Goal: Find contact information: Find contact information

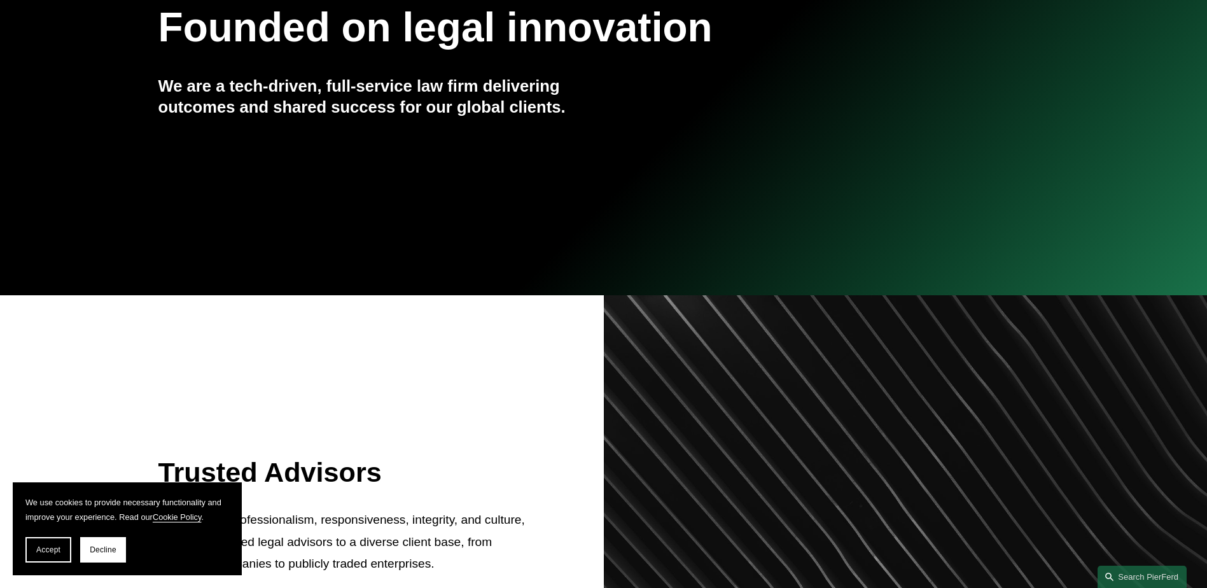
scroll to position [318, 0]
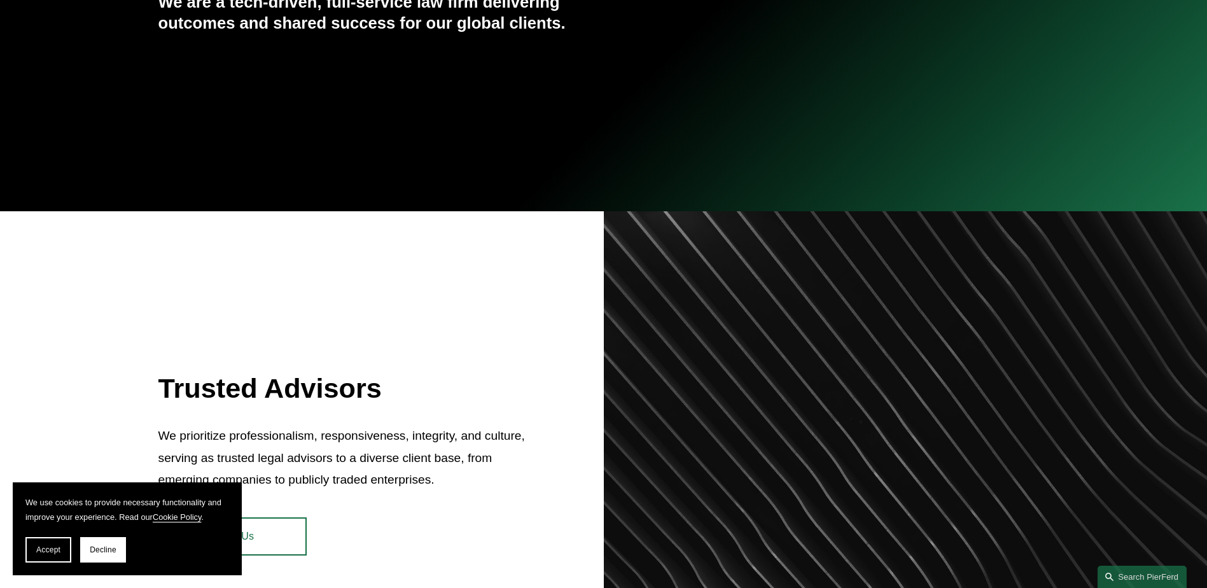
drag, startPoint x: 38, startPoint y: 558, endPoint x: 48, endPoint y: 554, distance: 11.1
click at [38, 558] on button "Accept" at bounding box center [48, 549] width 46 height 25
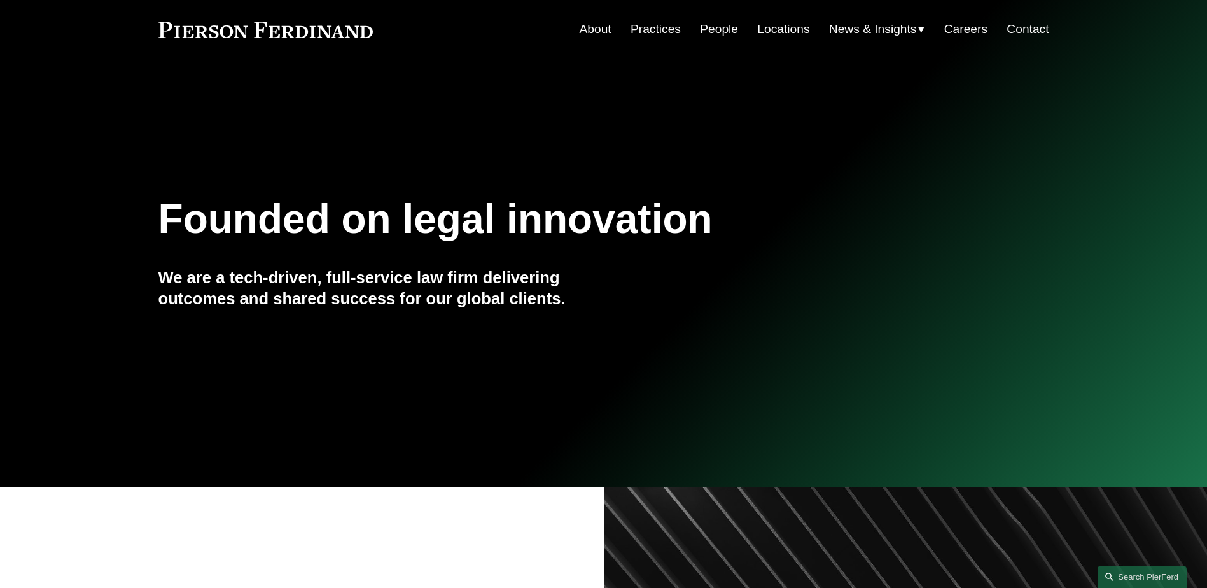
scroll to position [0, 0]
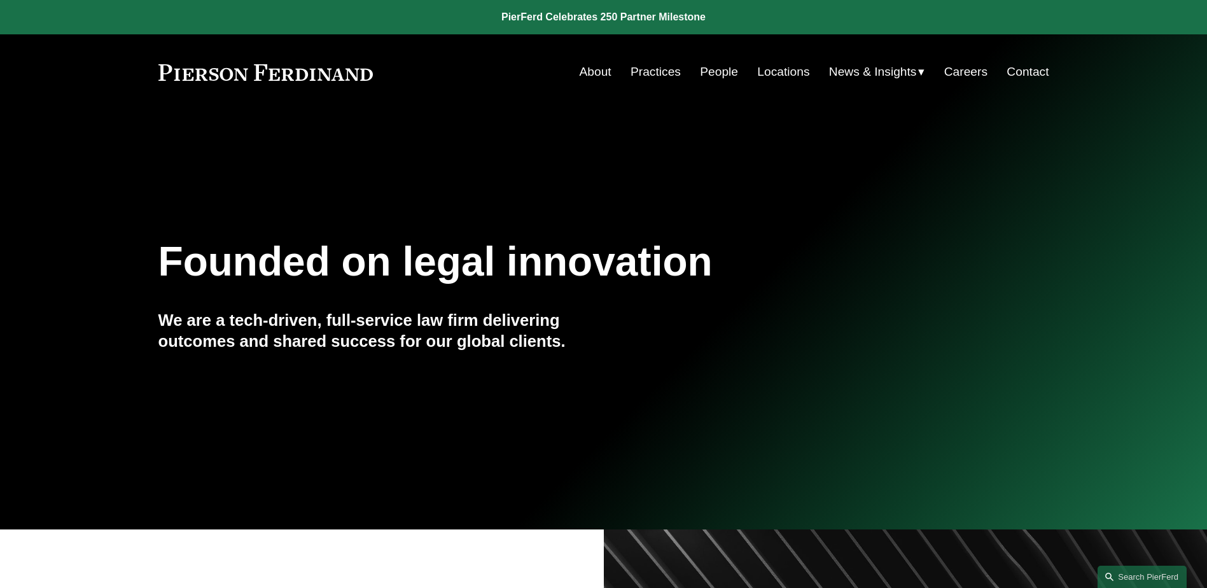
click at [777, 72] on link "Locations" at bounding box center [783, 72] width 52 height 24
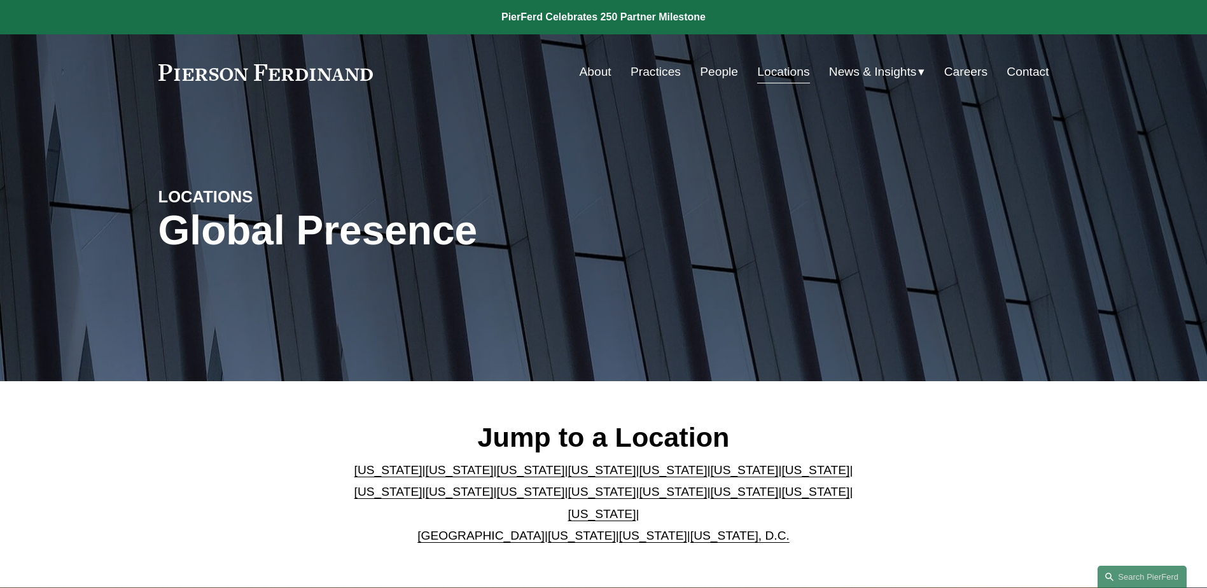
scroll to position [254, 0]
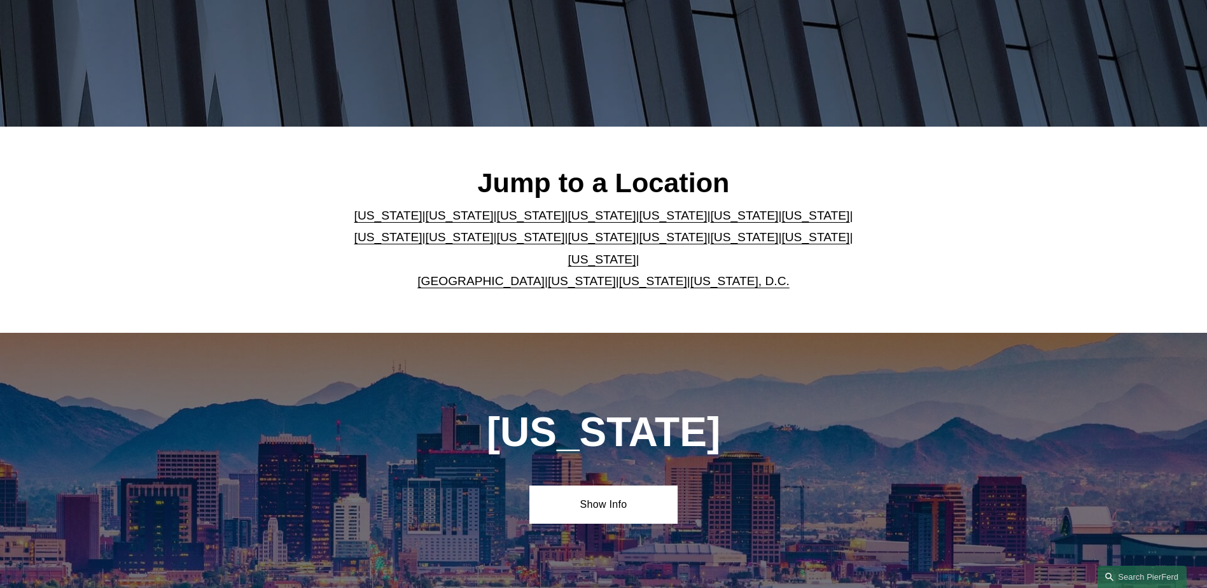
click at [781, 242] on link "Pennsylvania" at bounding box center [815, 236] width 68 height 13
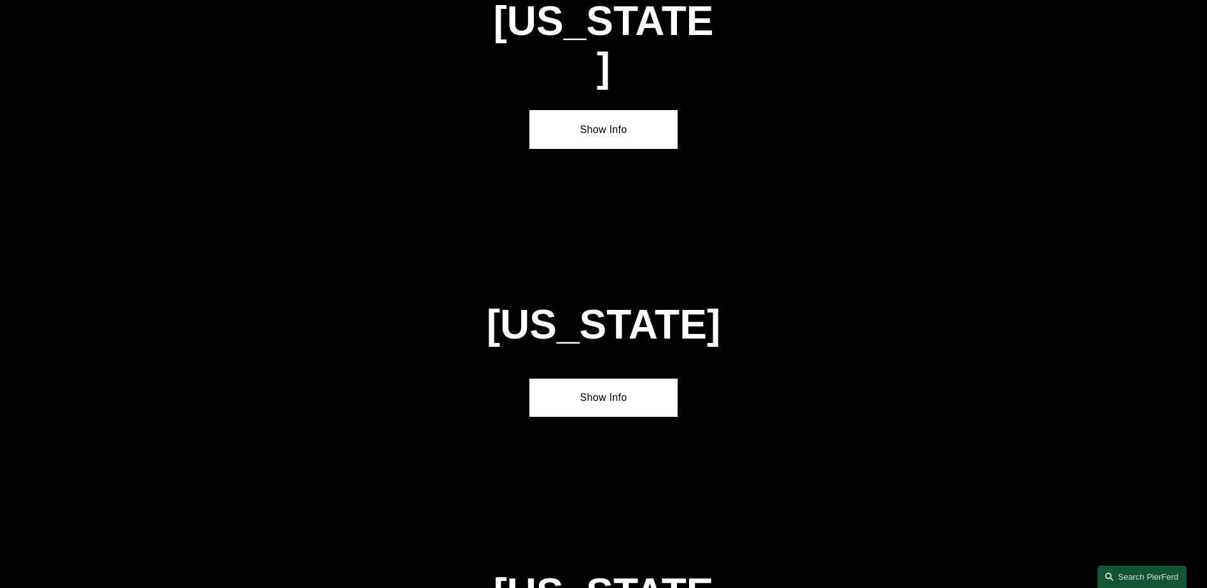
scroll to position [4061, 0]
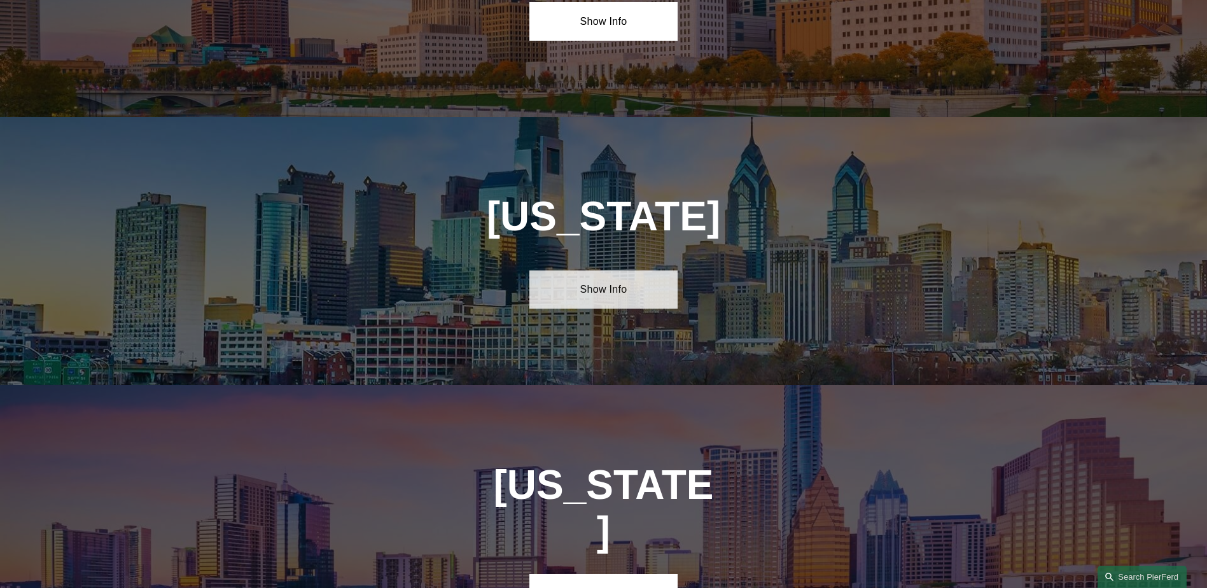
click at [583, 270] on link "Show Info" at bounding box center [603, 289] width 148 height 38
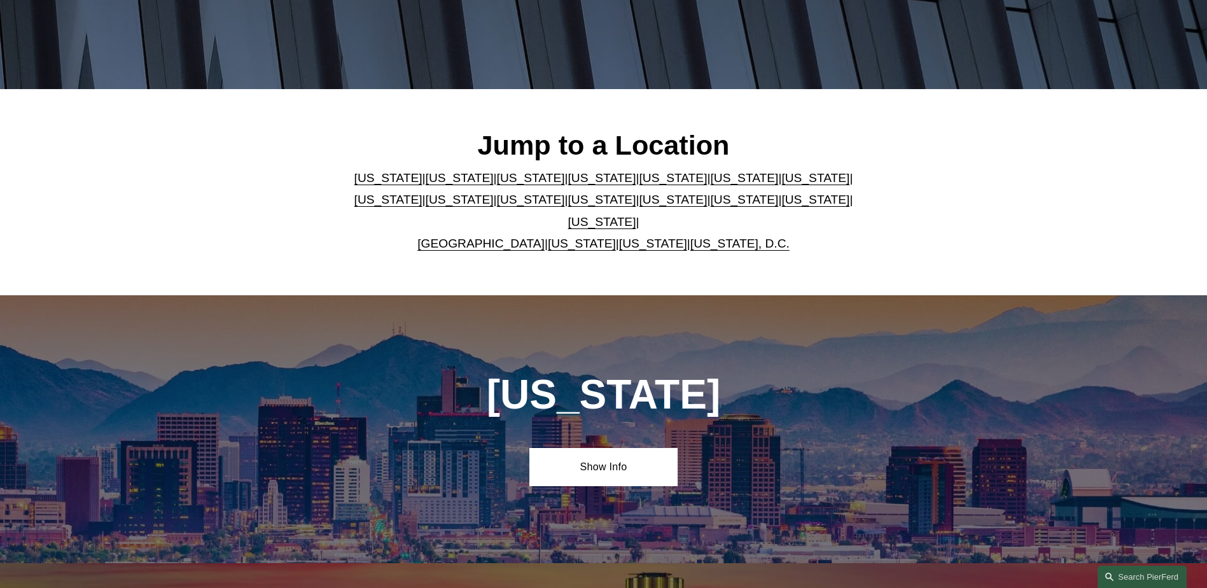
scroll to position [254, 0]
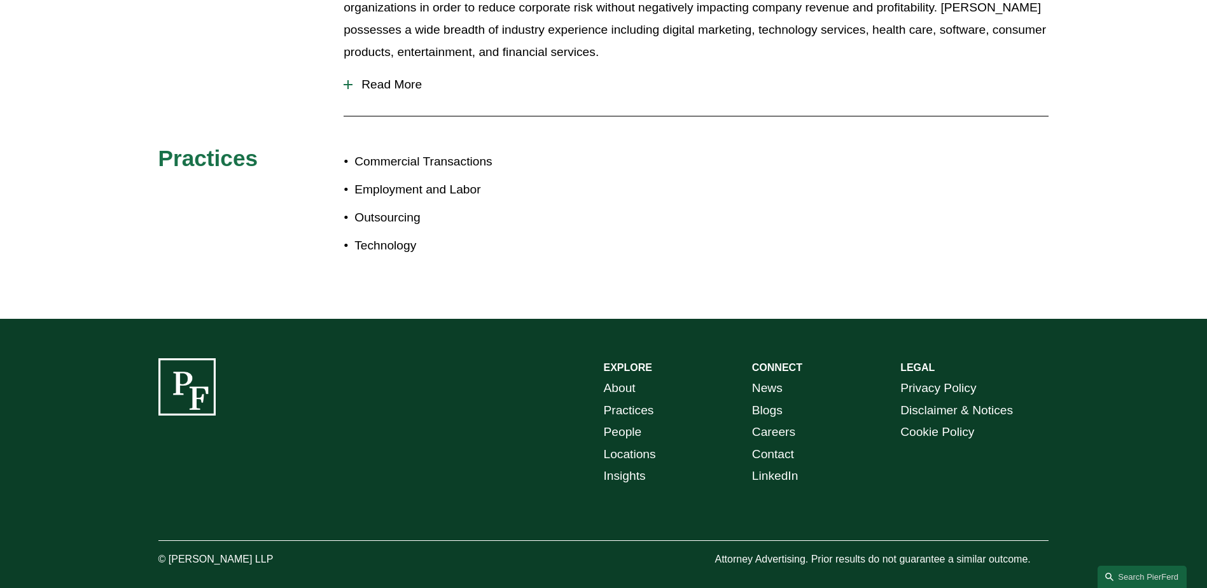
scroll to position [638, 0]
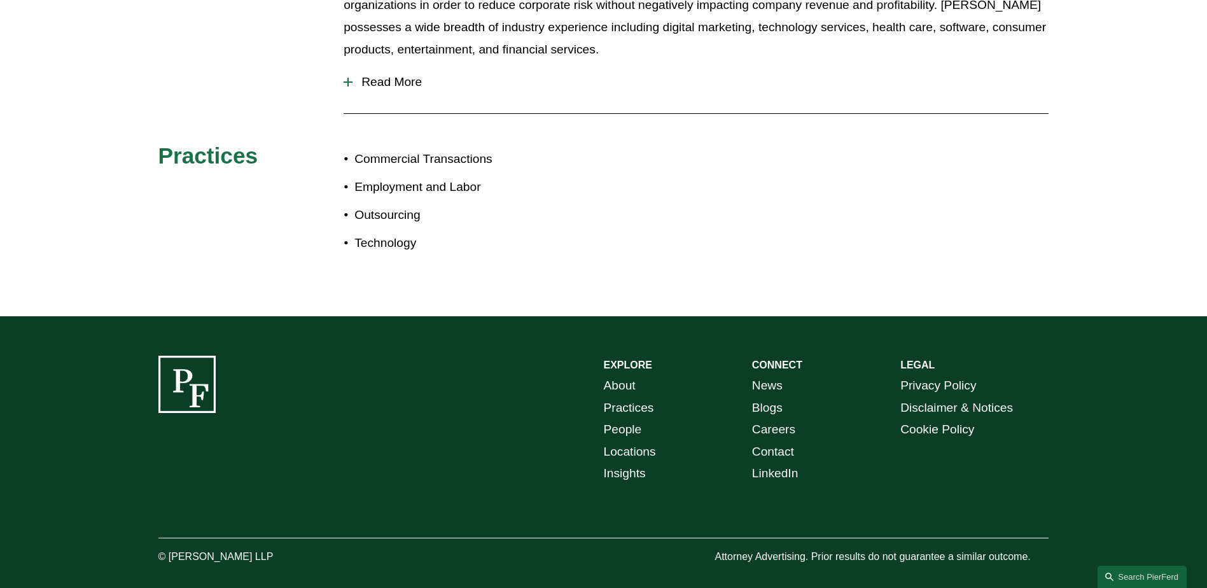
click at [776, 441] on link "Contact" at bounding box center [773, 452] width 42 height 22
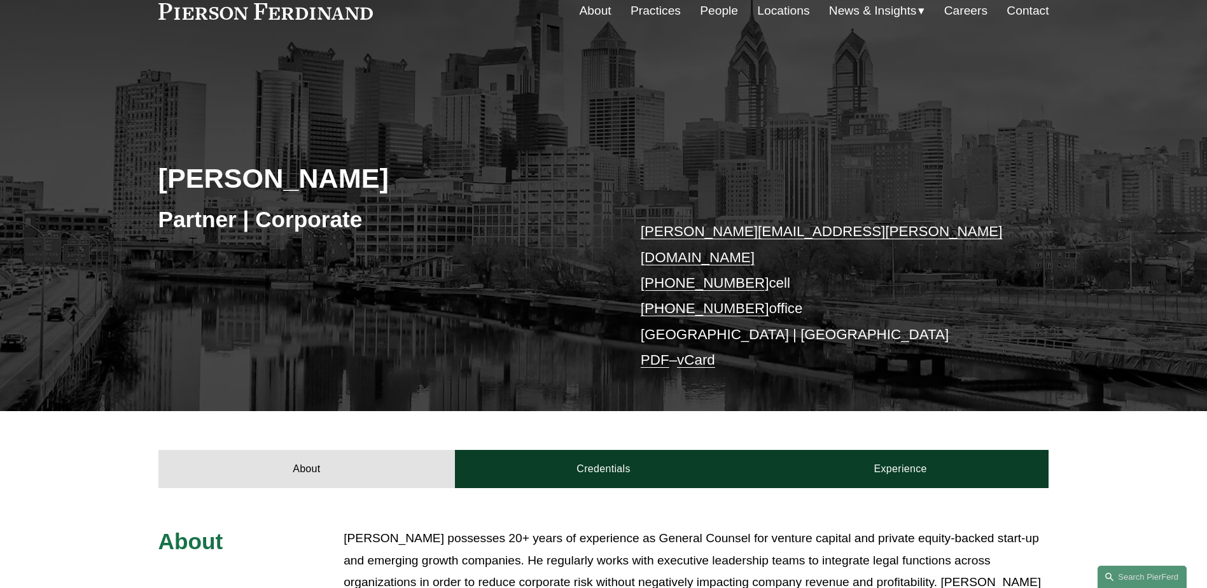
scroll to position [0, 0]
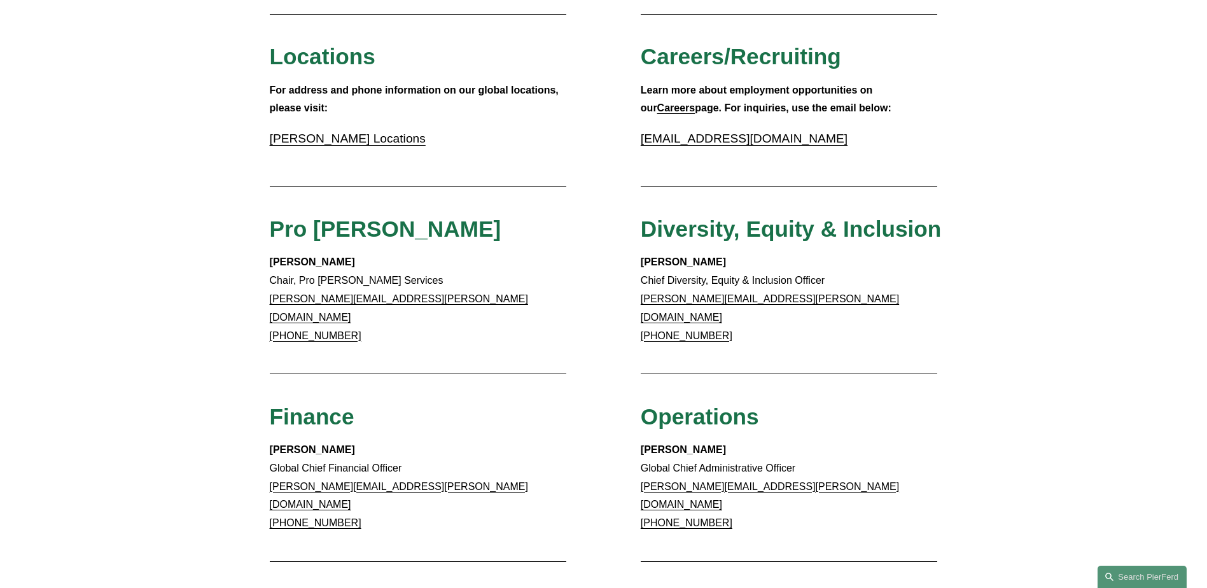
scroll to position [636, 0]
